Goal: Transaction & Acquisition: Purchase product/service

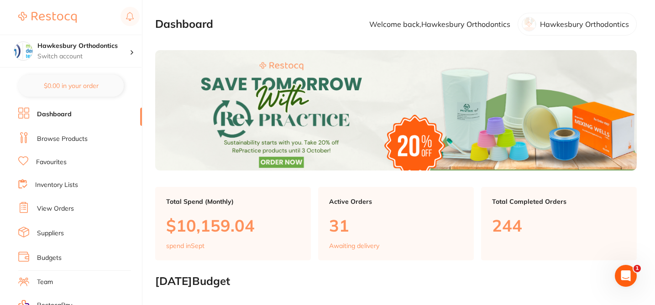
click at [77, 139] on link "Browse Products" at bounding box center [62, 139] width 51 height 9
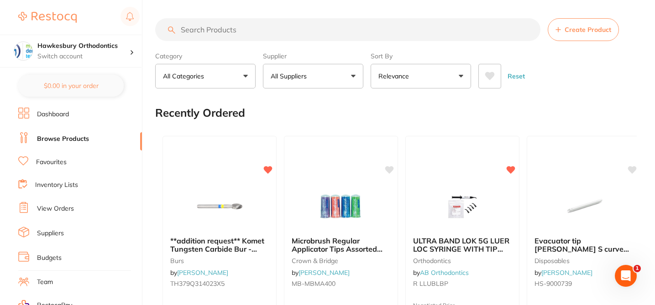
click at [350, 79] on button "All Suppliers" at bounding box center [313, 76] width 100 height 25
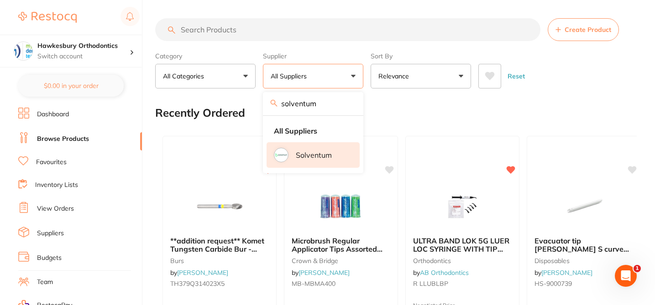
type input "solventum"
click at [318, 155] on p "Solventum" at bounding box center [314, 155] width 36 height 8
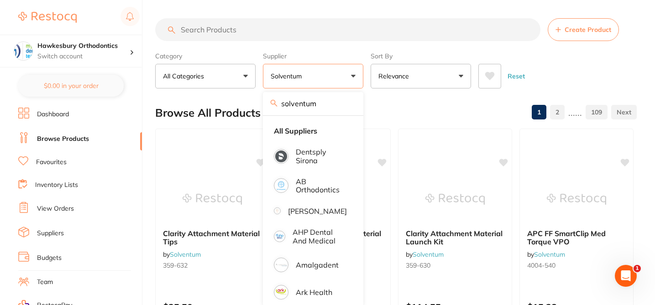
click at [204, 31] on input "search" at bounding box center [347, 29] width 385 height 23
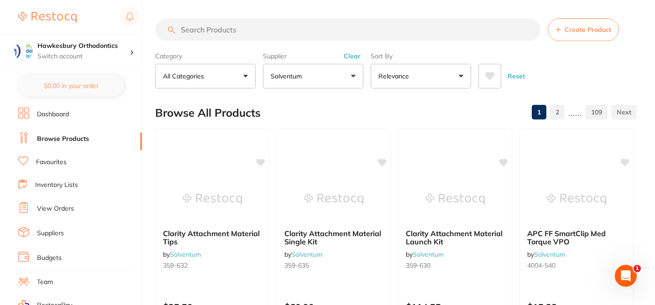
paste input "5067-6363"
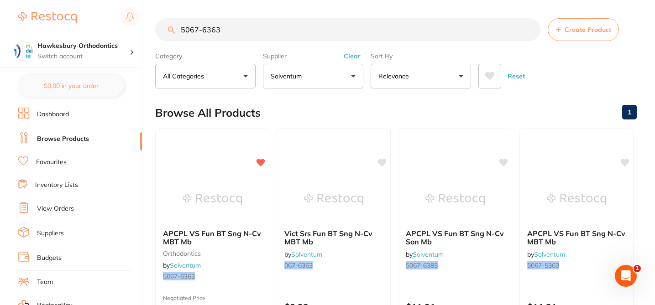
type input "5067-6363"
click at [306, 114] on div "Browse All Products 1" at bounding box center [395, 113] width 481 height 31
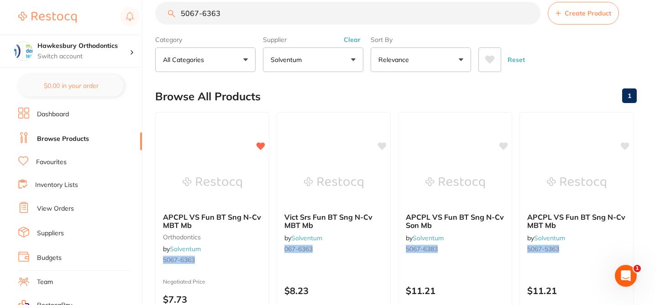
scroll to position [18, 0]
